Goal: Ask a question: Seek information or help from site administrators or community

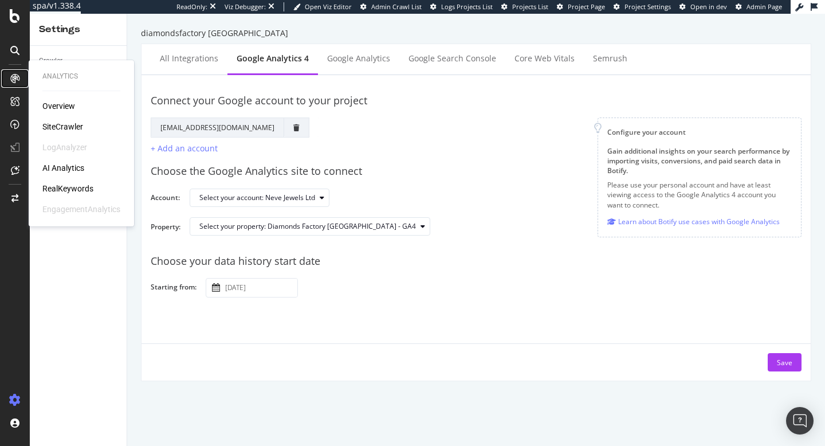
click at [14, 77] on icon at bounding box center [14, 78] width 9 height 9
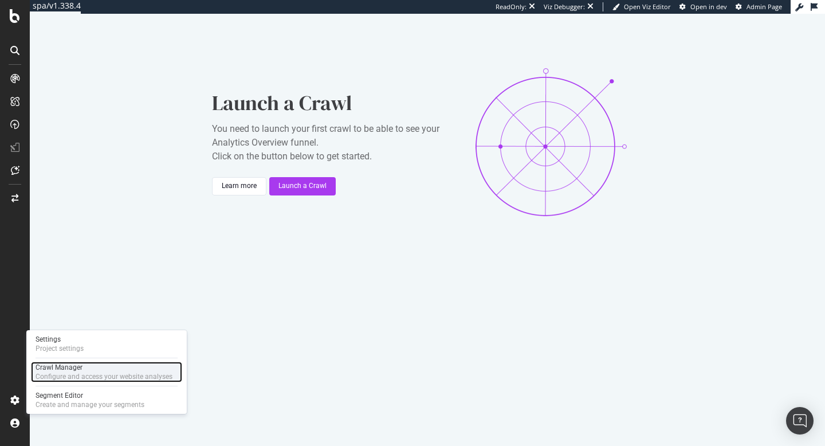
click at [86, 363] on div "Crawl Manager" at bounding box center [104, 367] width 137 height 9
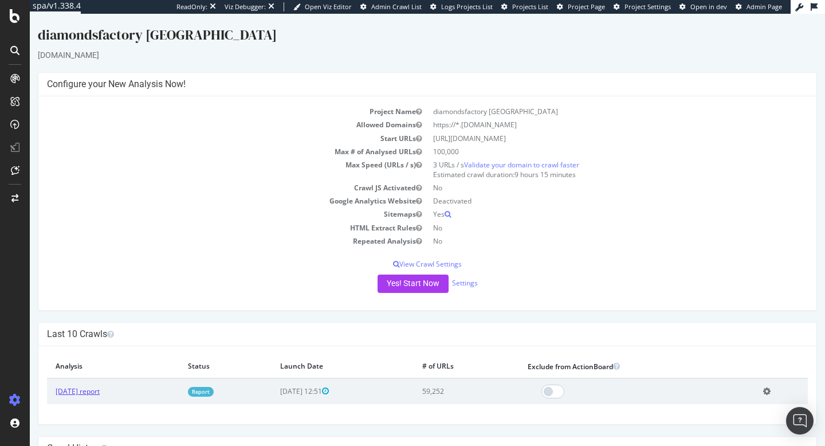
click at [100, 390] on link "2025 Oct. 8th report" at bounding box center [78, 391] width 44 height 10
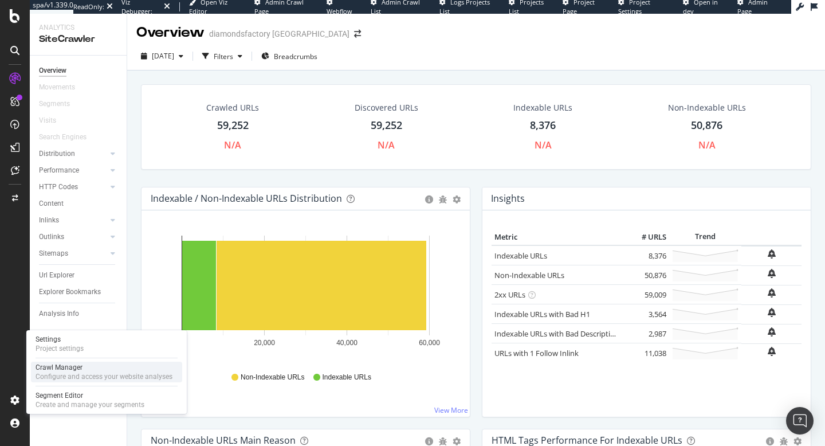
click at [52, 375] on div "Configure and access your website analyses" at bounding box center [104, 376] width 137 height 9
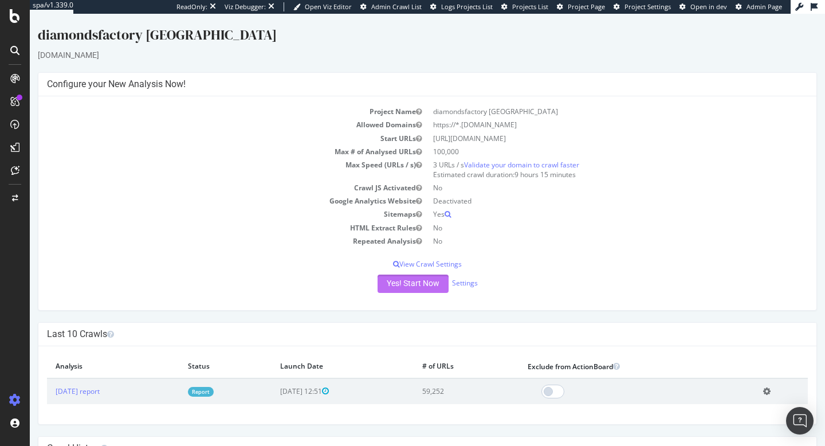
click at [386, 287] on button "Yes! Start Now" at bounding box center [413, 284] width 71 height 18
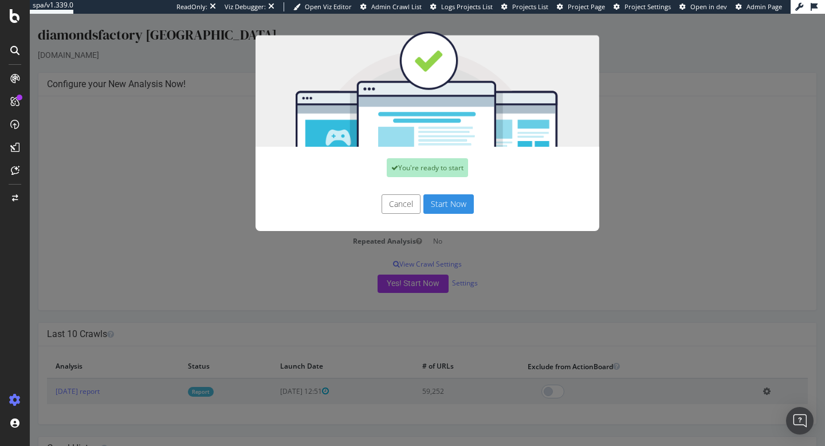
click at [455, 201] on button "Start Now" at bounding box center [449, 203] width 50 height 19
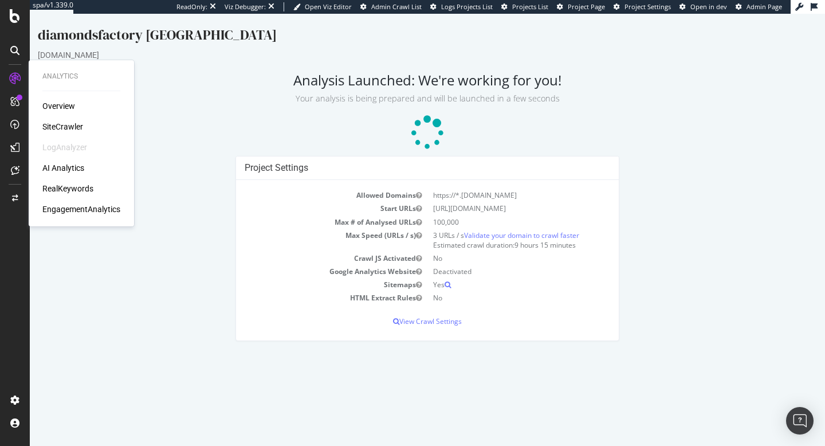
click at [73, 190] on div "RealKeywords" at bounding box center [67, 188] width 51 height 11
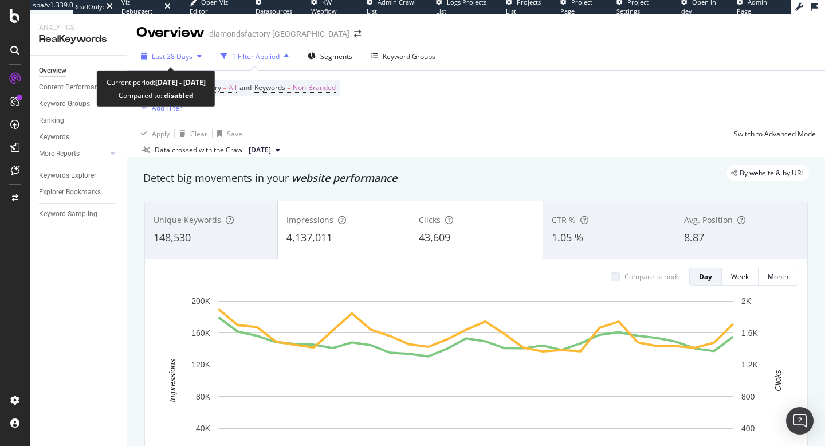
click at [186, 59] on span "Last 28 Days" at bounding box center [172, 57] width 41 height 10
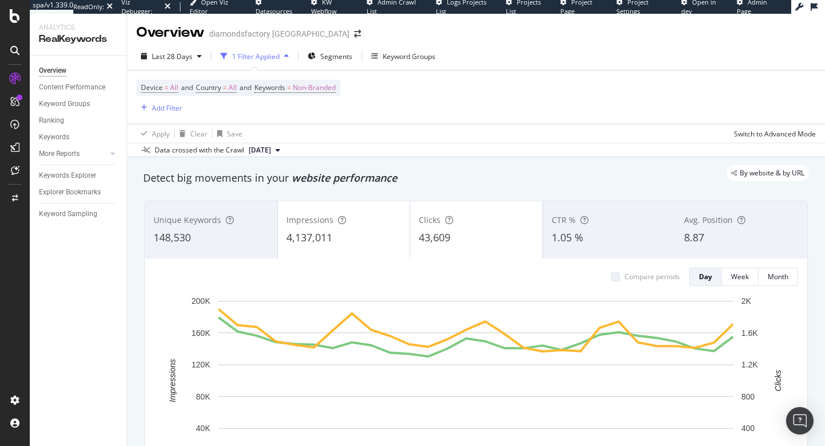
click at [441, 101] on div "Device = All and Country = All and Keywords = Non-Branded Add Filter" at bounding box center [476, 97] width 680 height 53
click at [58, 123] on div "Intelligence ActionBoard AlertPanel" at bounding box center [74, 124] width 83 height 79
click at [58, 124] on div "ActionBoard" at bounding box center [64, 128] width 45 height 11
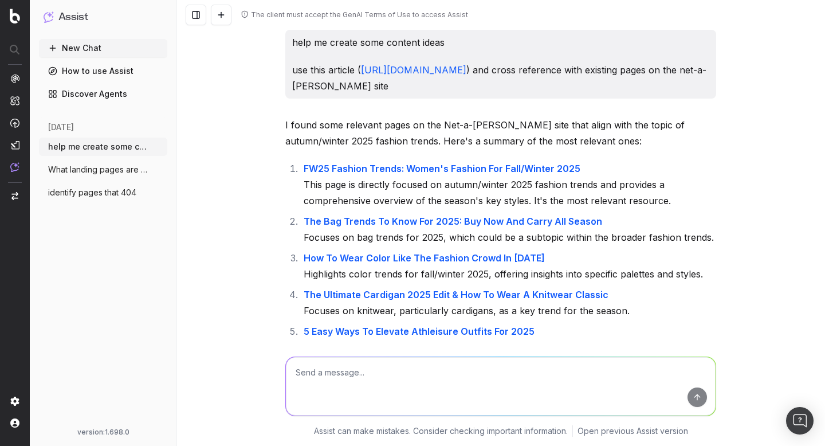
scroll to position [1481, 0]
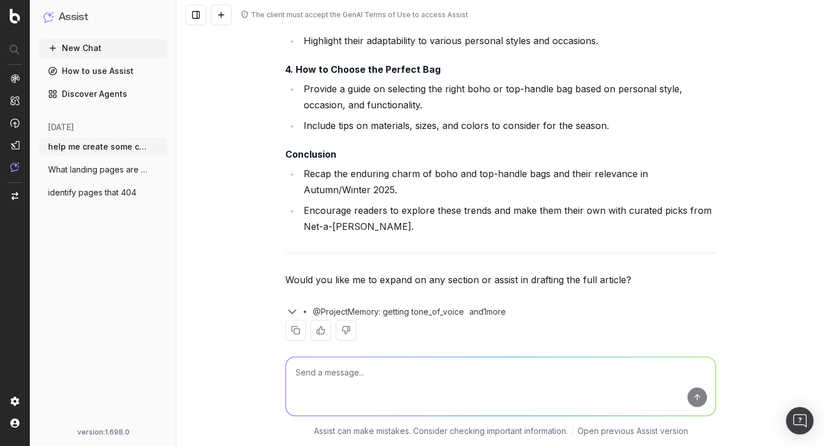
click at [108, 169] on span "What landing pages are there on https://" at bounding box center [98, 169] width 101 height 11
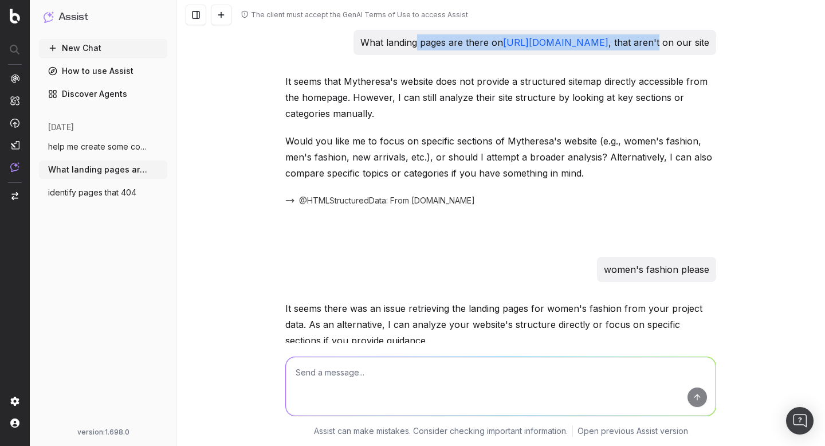
drag, startPoint x: 402, startPoint y: 42, endPoint x: 660, endPoint y: 42, distance: 257.9
click at [660, 42] on p "What landing pages are there on https://www.mytheresa.com , that aren't on our …" at bounding box center [535, 42] width 349 height 16
click at [564, 88] on p "It seems that Mytheresa's website does not provide a structured sitemap directl…" at bounding box center [500, 97] width 431 height 48
click at [101, 150] on span "help me create some content ideas use t" at bounding box center [98, 146] width 101 height 11
